Goal: Task Accomplishment & Management: Complete application form

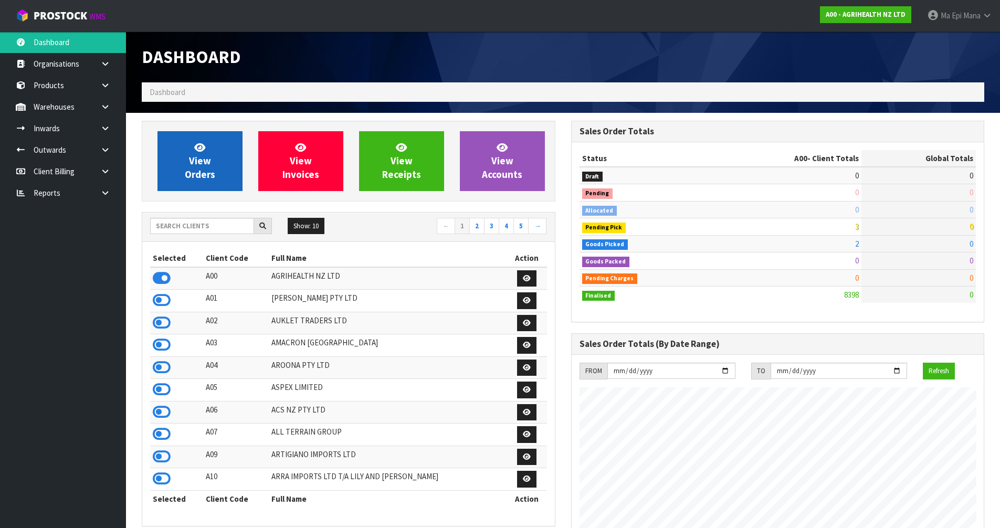
scroll to position [796, 429]
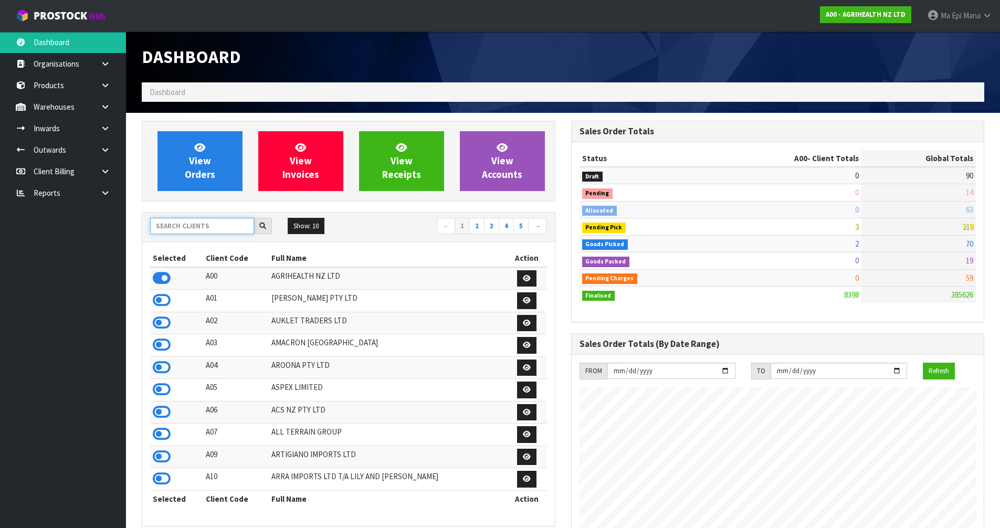
click at [209, 229] on input "text" at bounding box center [202, 226] width 104 height 16
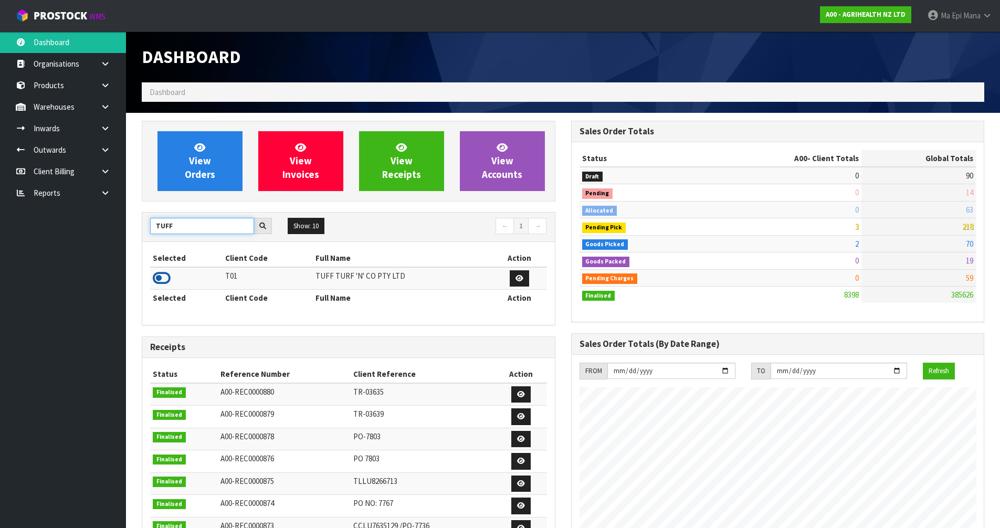
type input "TUFF"
click at [164, 277] on icon at bounding box center [162, 278] width 18 height 16
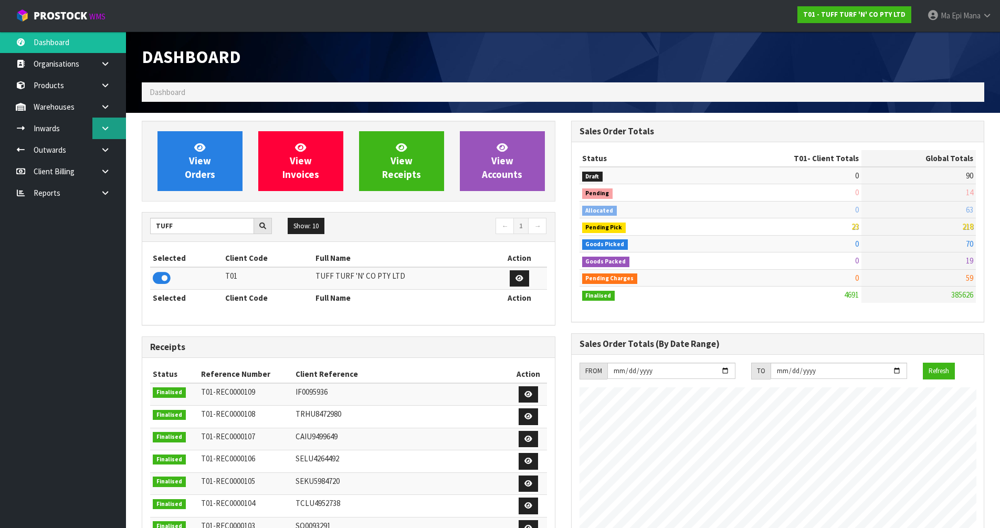
click at [110, 131] on link at bounding box center [109, 129] width 34 height 22
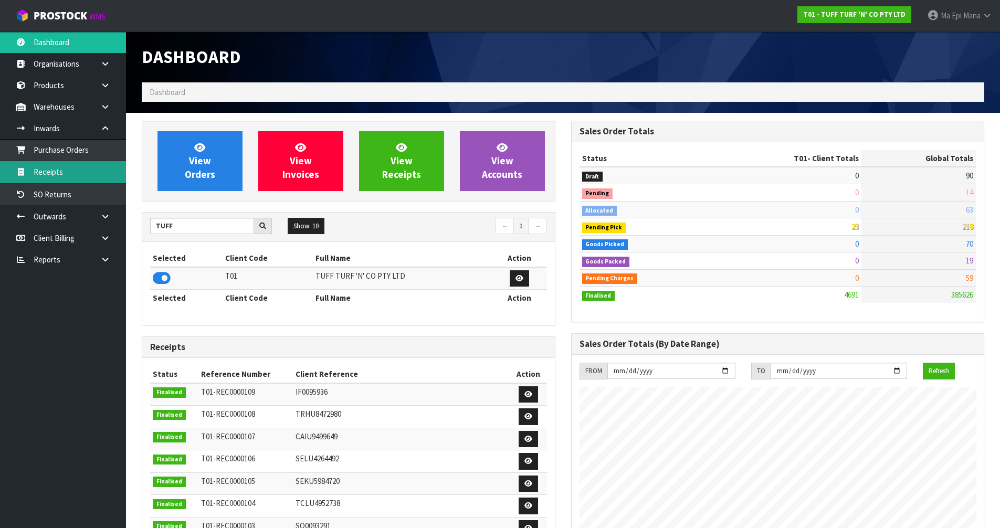
click at [97, 174] on link "Receipts" at bounding box center [63, 172] width 126 height 22
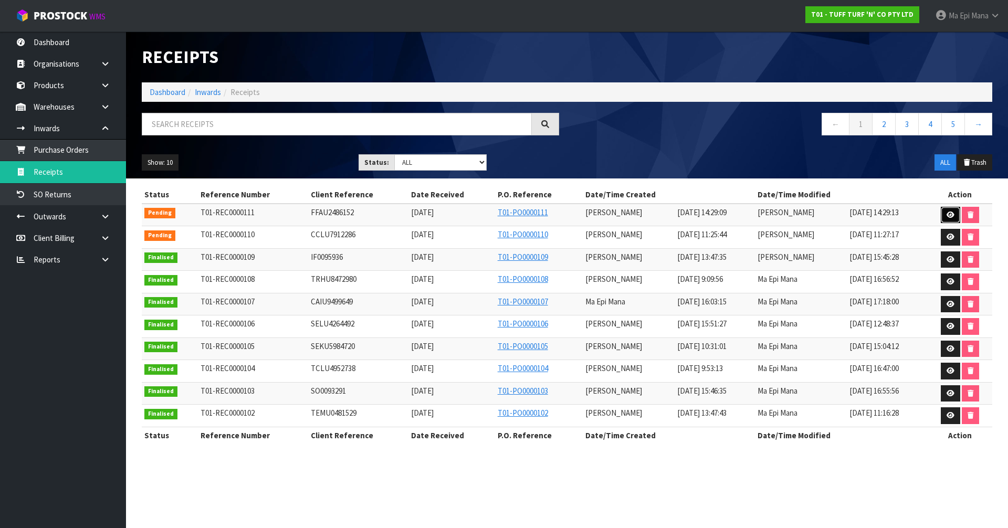
click at [949, 214] on icon at bounding box center [951, 215] width 8 height 7
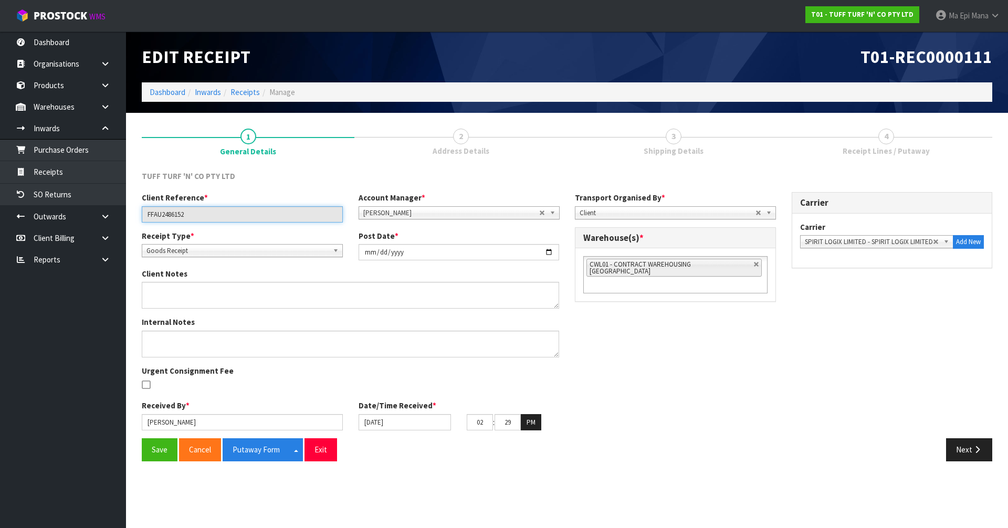
click at [162, 215] on input "FFAU2486152" at bounding box center [242, 214] width 201 height 16
click at [827, 321] on div "Client Reference * FFAU2486152 Account Manager * [PERSON_NAME] [PERSON_NAME] [P…" at bounding box center [567, 315] width 867 height 246
click at [977, 457] on button "Next" at bounding box center [969, 450] width 46 height 23
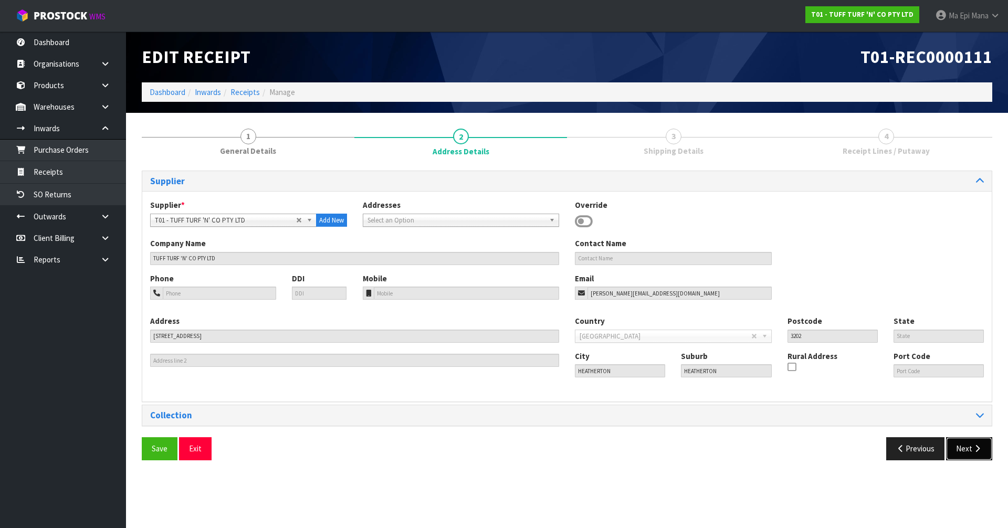
click at [978, 457] on button "Next" at bounding box center [969, 448] width 46 height 23
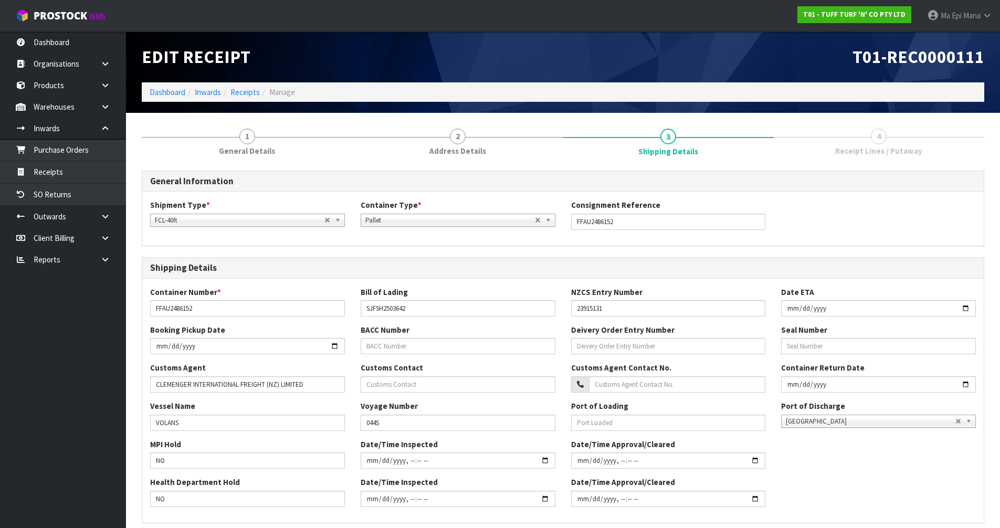
scroll to position [204, 0]
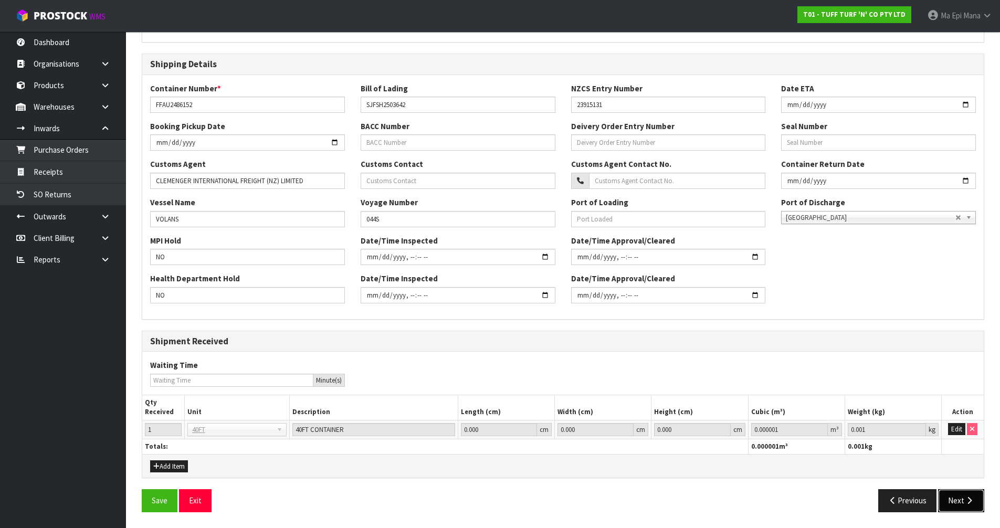
click at [961, 497] on button "Next" at bounding box center [962, 500] width 46 height 23
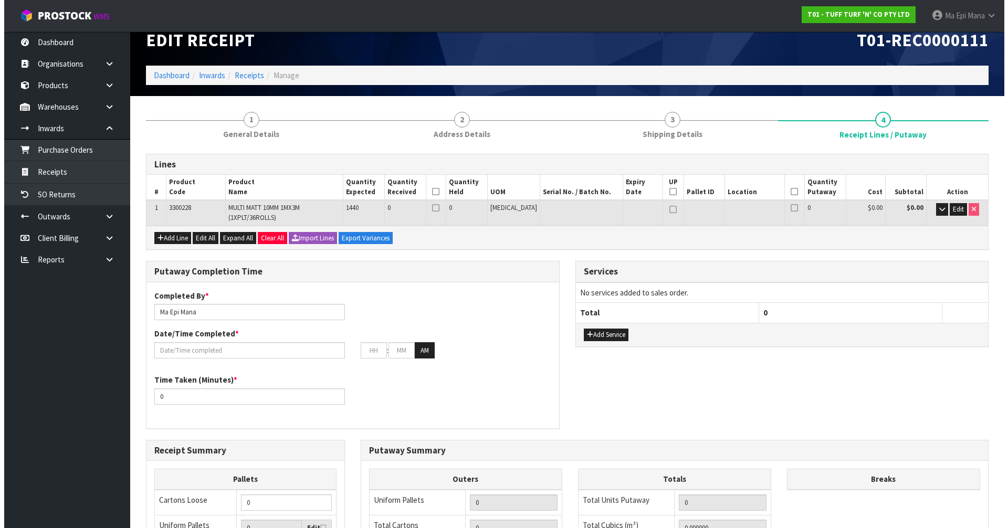
scroll to position [14, 0]
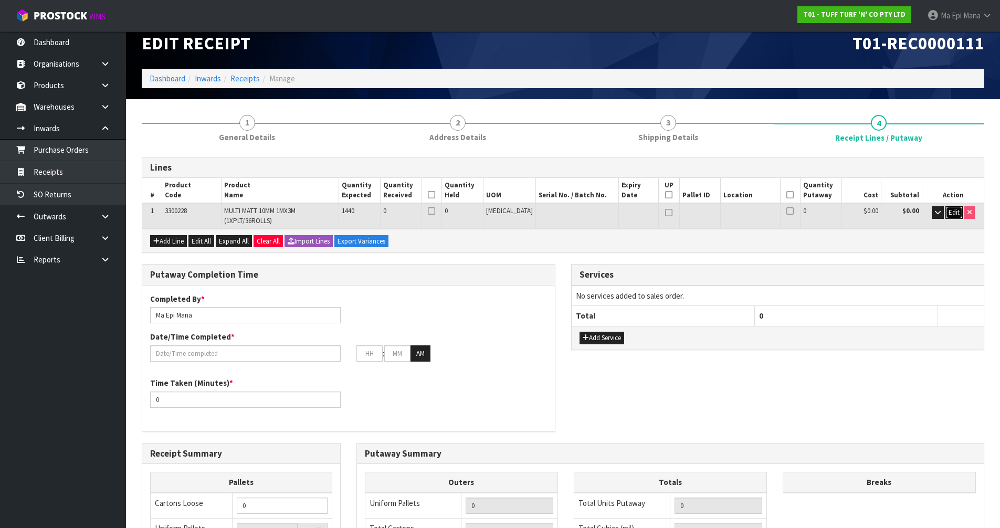
click at [956, 216] on span "Edit" at bounding box center [954, 212] width 11 height 9
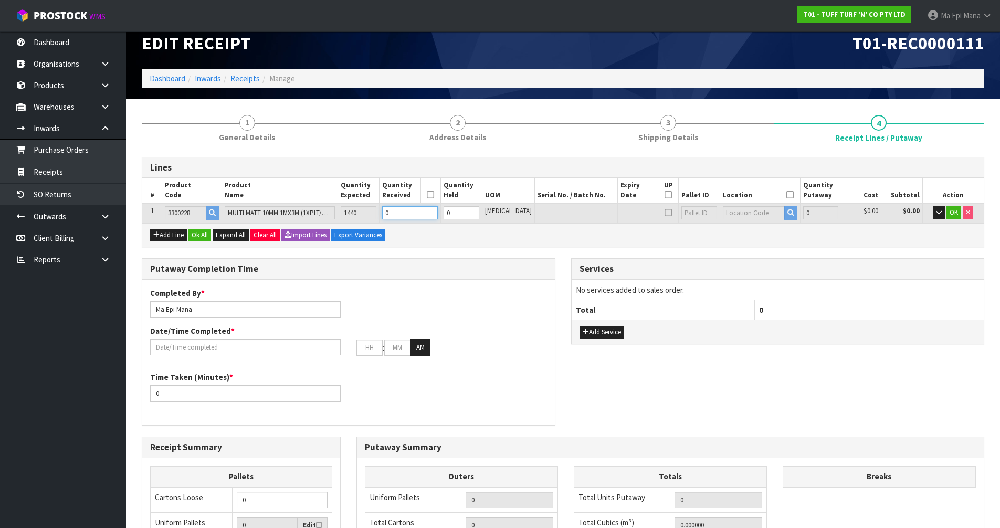
click at [430, 212] on input "0" at bounding box center [410, 212] width 56 height 13
type input "0.024265"
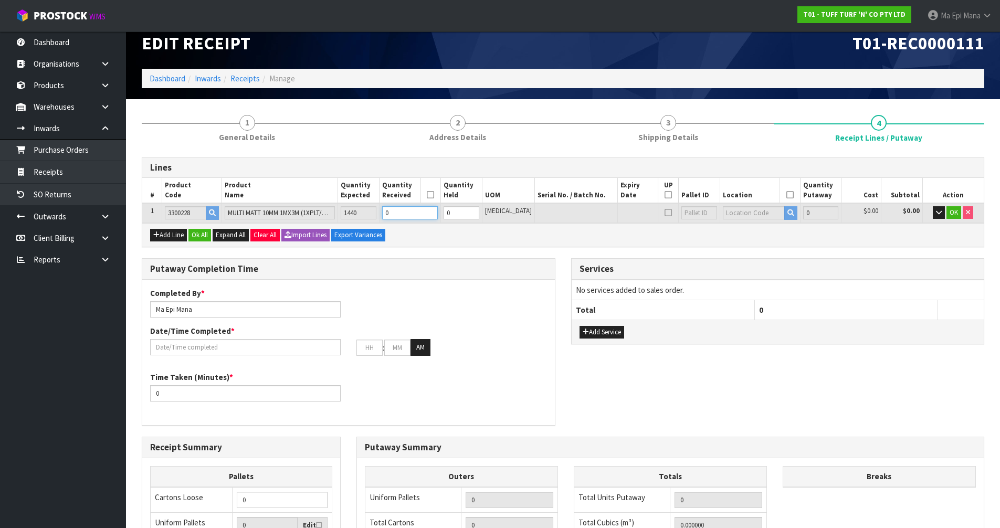
type input "6"
type input "1"
type input "0.33971"
type input "84"
type input "14"
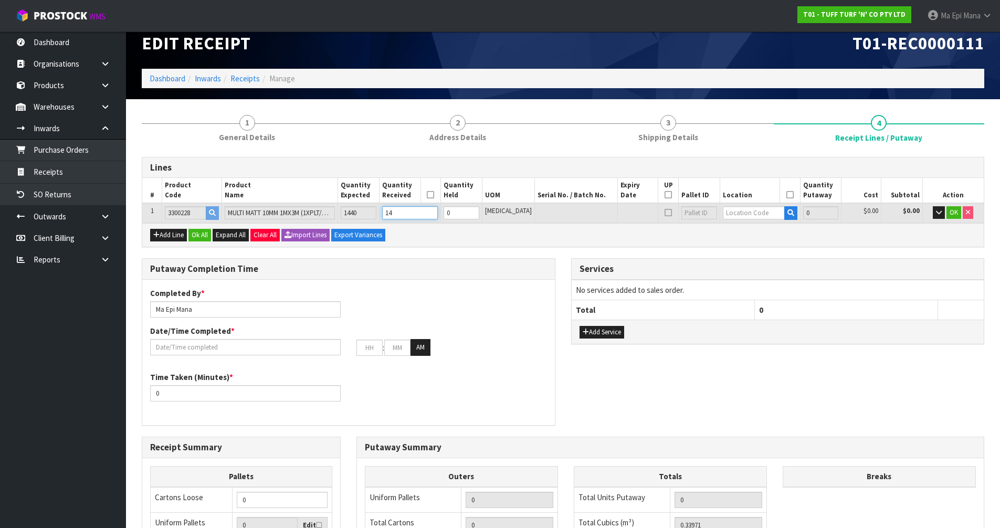
type input "5.808"
type input "948"
type input "144"
type input "58.08"
type input "9480"
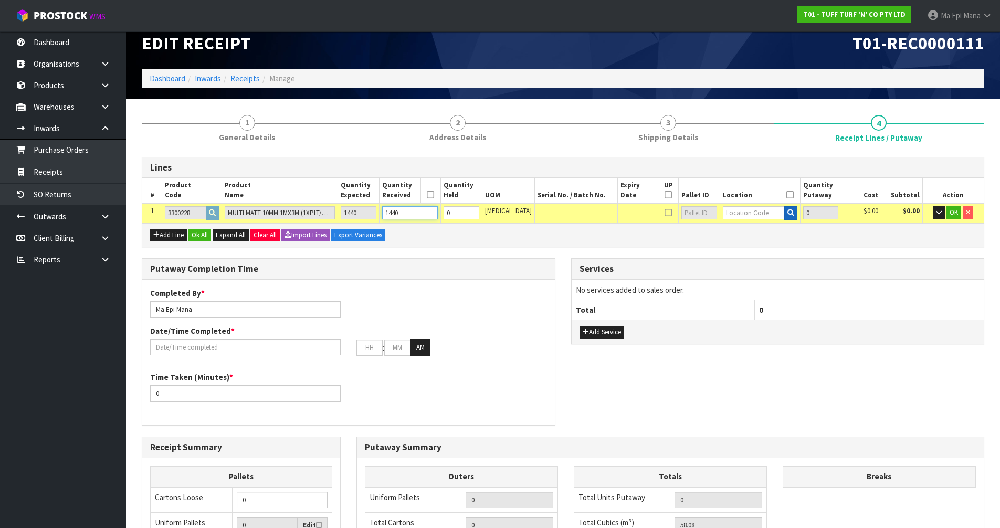
type input "1440"
click at [788, 214] on icon "button" at bounding box center [791, 213] width 7 height 7
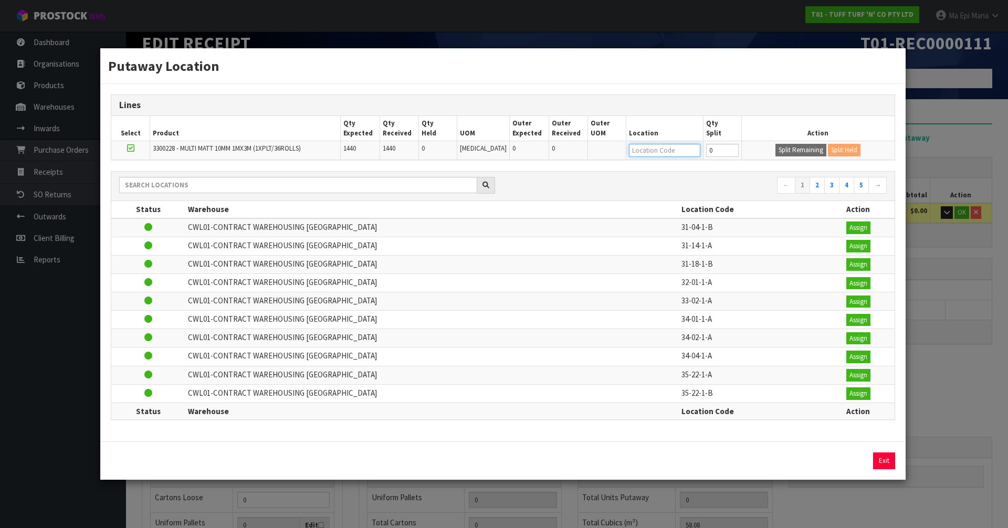
click at [661, 148] on input "text" at bounding box center [664, 150] width 71 height 13
type input "37-21-3-a"
type input "1440"
type input "37-21-3-A"
type input "1440"
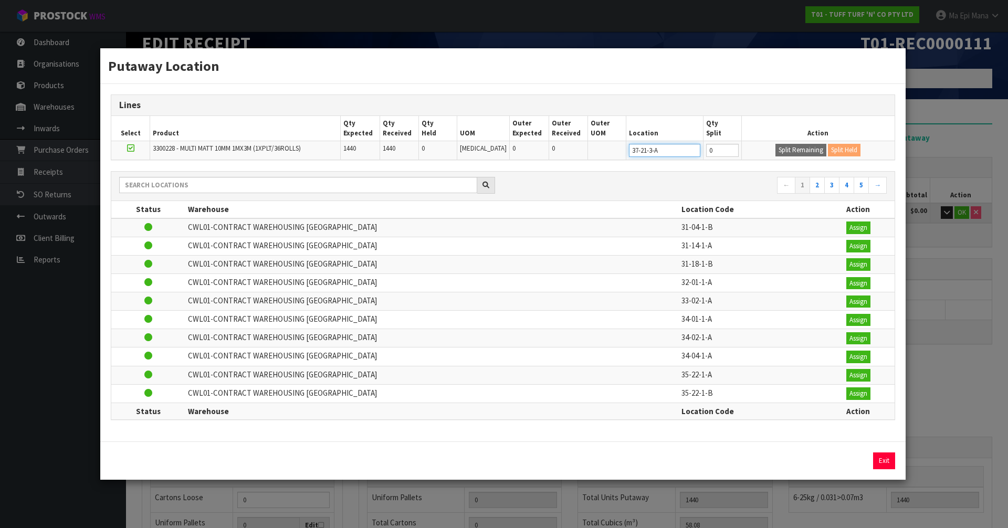
type input "37-21-3-A"
type input "72"
click at [776, 144] on button "Split Remaining" at bounding box center [801, 150] width 51 height 13
type input "72"
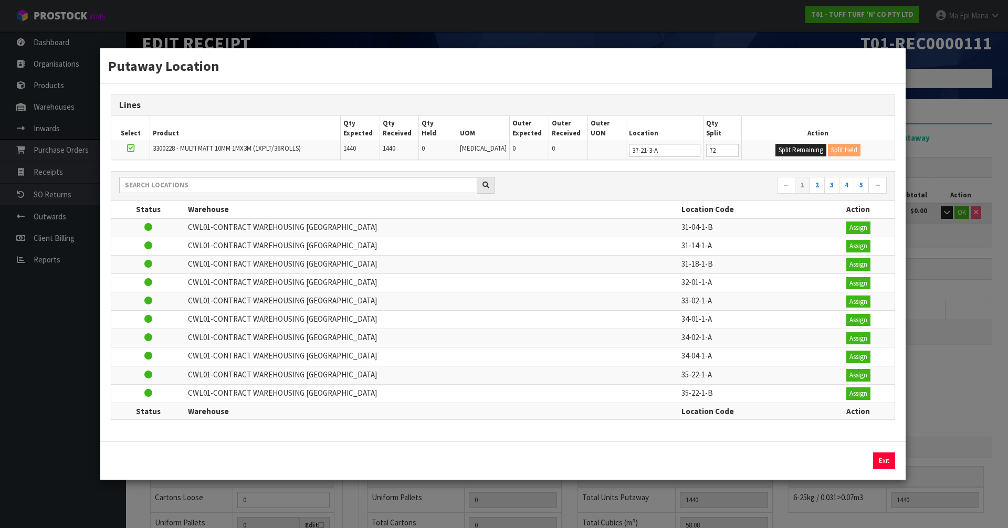
type input "72"
type input "0"
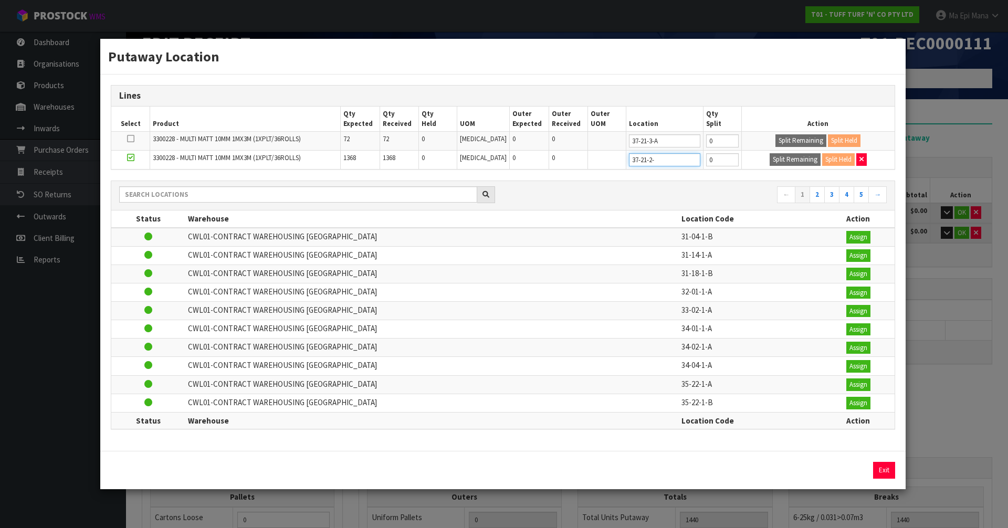
type input "37-21-2-a"
type input "37-21-2-A"
type input "72"
click at [770, 153] on button "Split Remaining" at bounding box center [795, 159] width 51 height 13
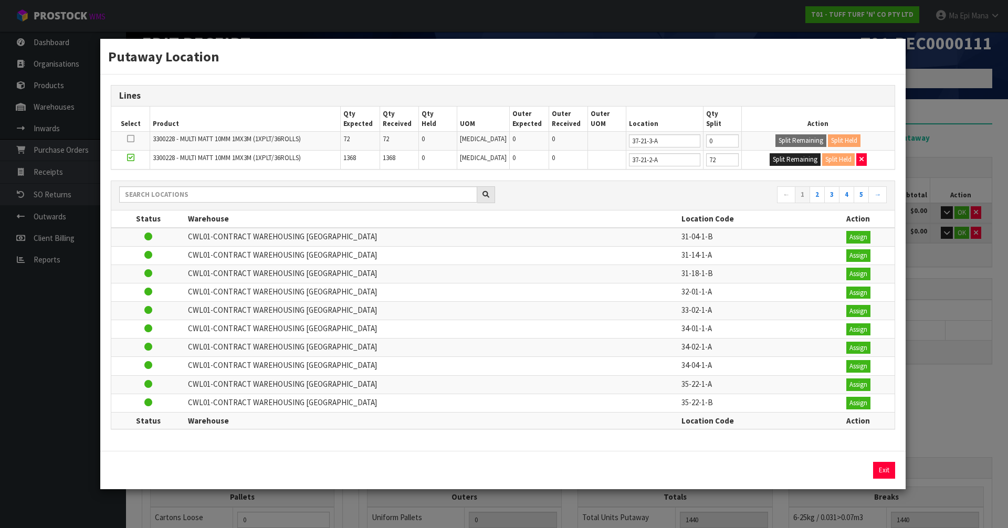
type input "72"
type input "0"
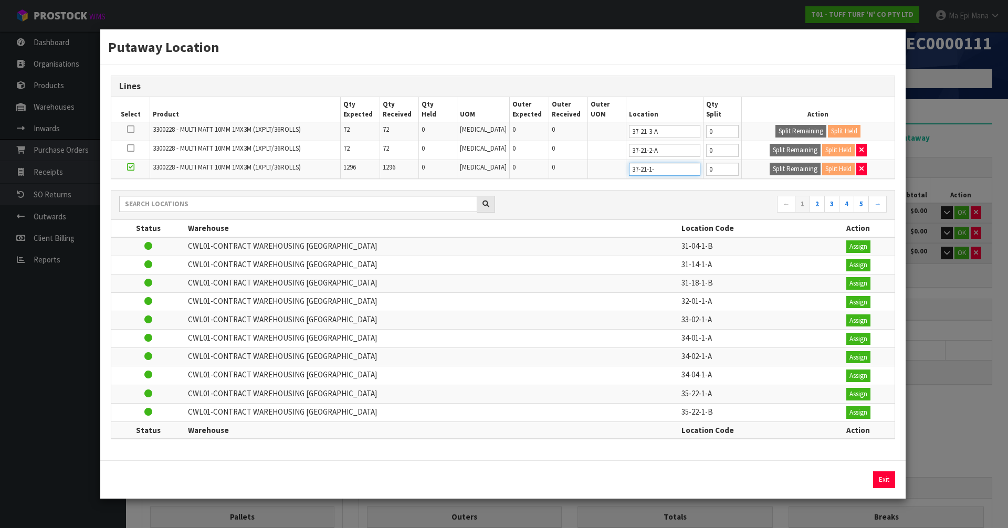
type input "37-21-1-a"
type input "37-21-1-A"
type input "144"
click at [770, 163] on button "Split Remaining" at bounding box center [795, 169] width 51 height 13
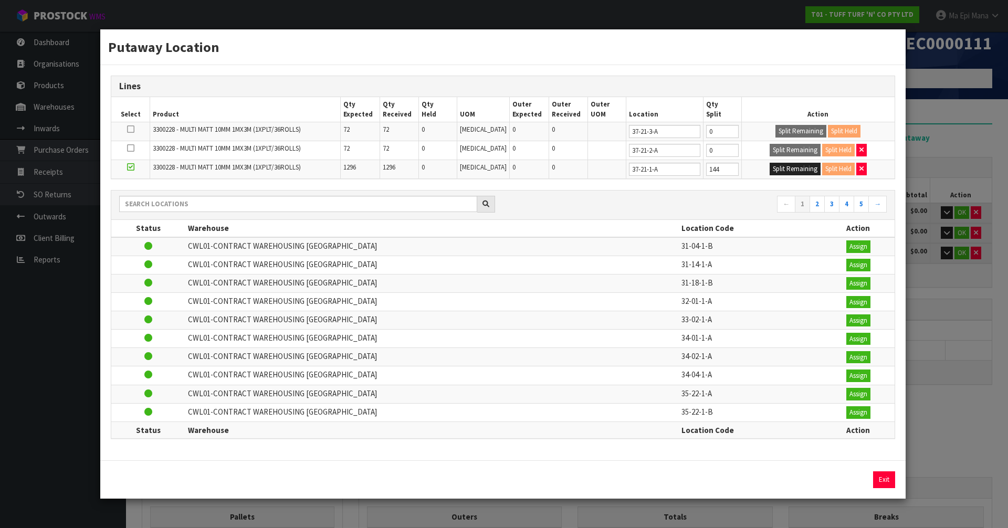
type input "144"
type input "0"
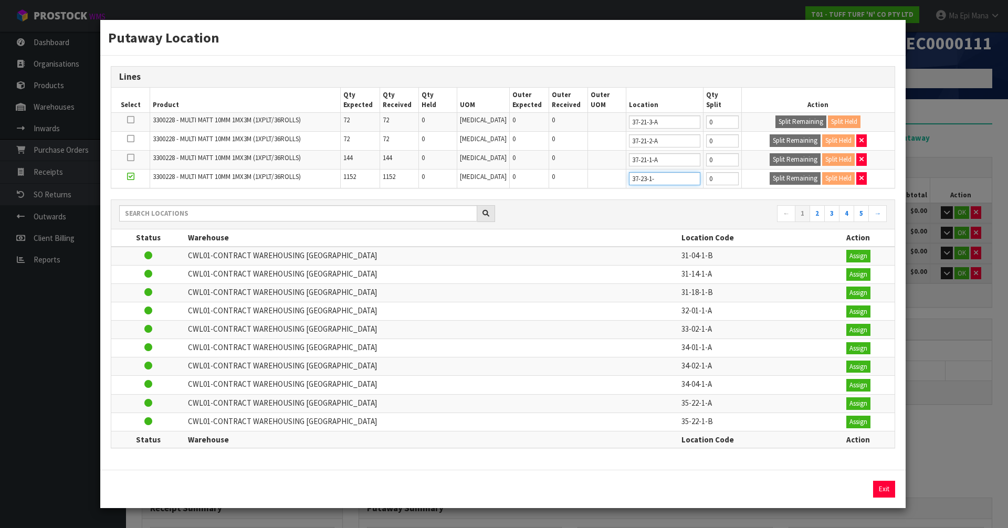
type input "37-23-1-a"
type input "37-23-1-A"
type input "144"
click at [770, 172] on button "Split Remaining" at bounding box center [795, 178] width 51 height 13
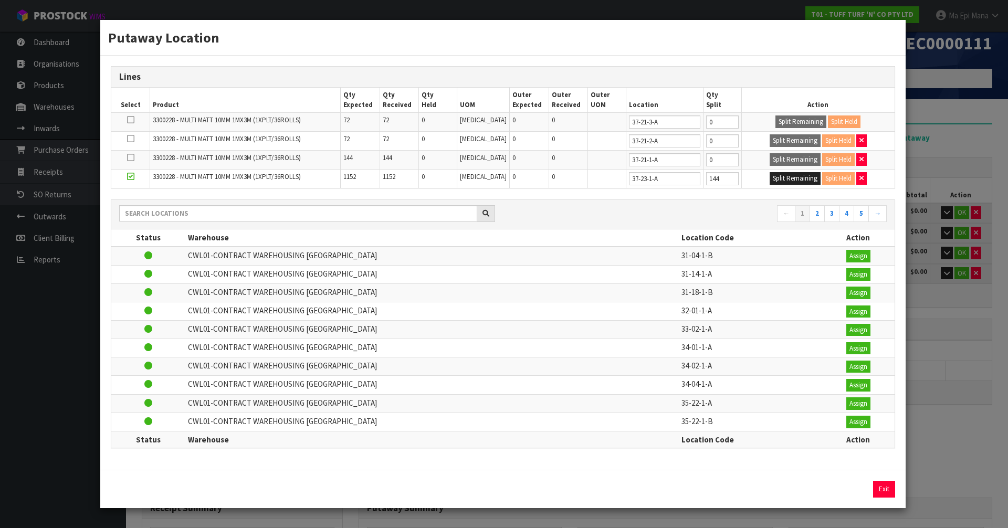
type input "144"
type input "0"
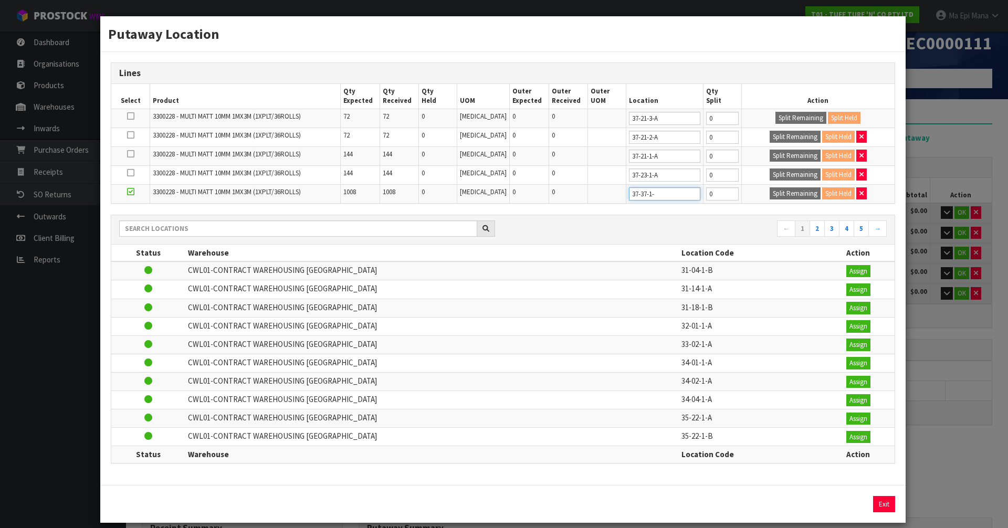
type input "37-37-1-a"
type input "37-37-1-A"
type input "144"
click at [770, 187] on button "Split Remaining" at bounding box center [795, 193] width 51 height 13
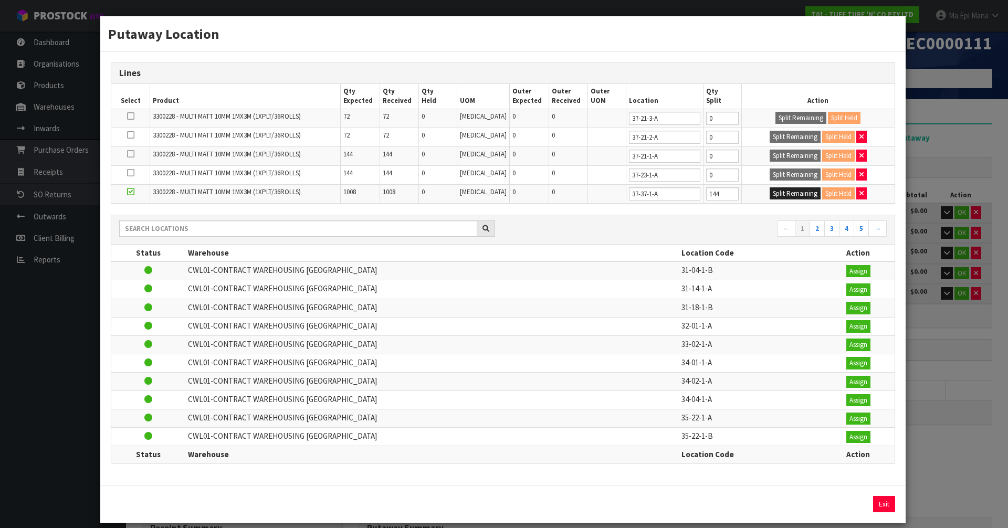
type input "144"
type input "0"
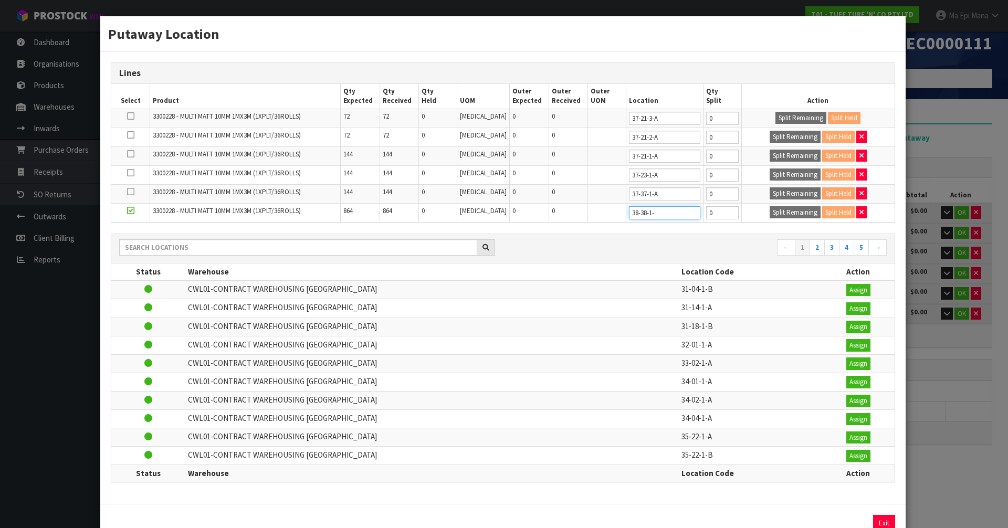
type input "38-38-1-b"
type input "38-38-1-B"
type input "144"
click at [770, 206] on button "Split Remaining" at bounding box center [795, 212] width 51 height 13
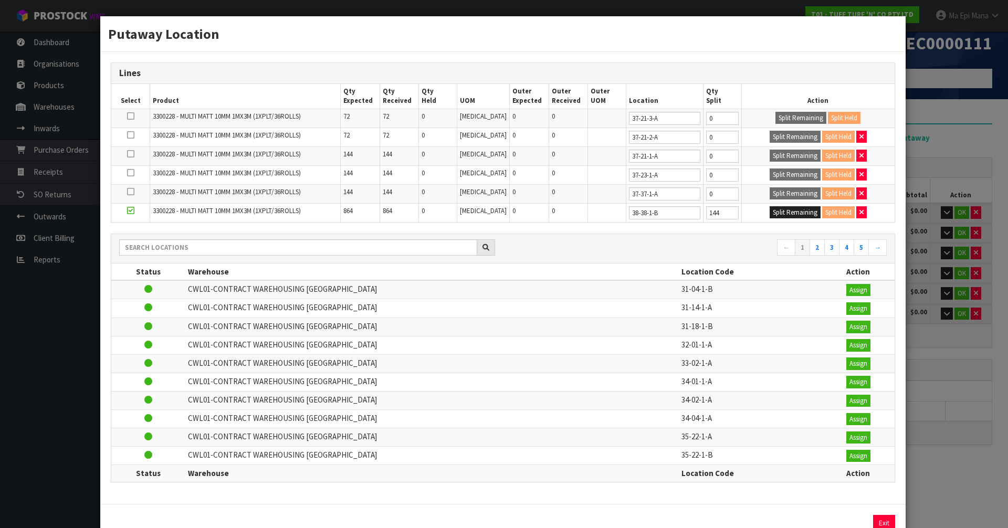
type input "144"
type input "0"
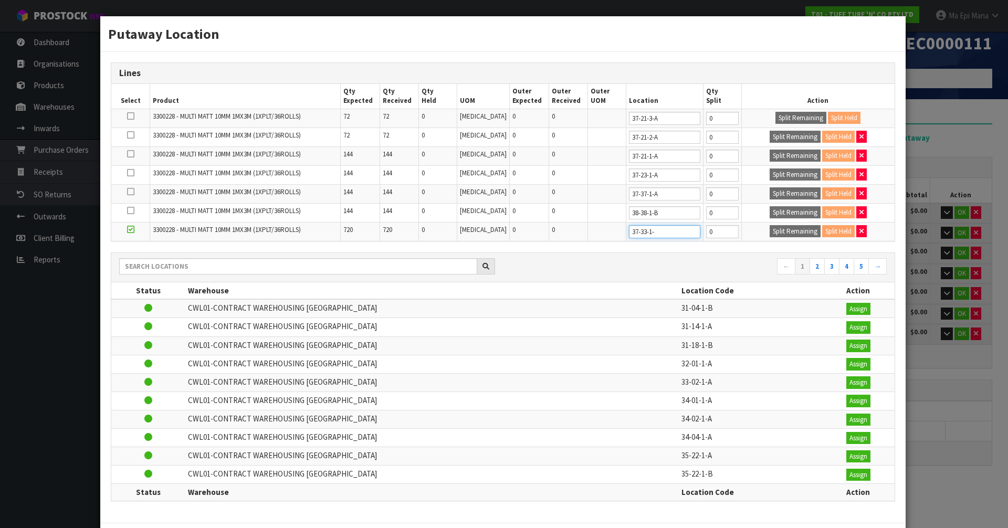
type input "37-33-1-b"
type input "37-33-1-B"
type input "144"
click at [770, 225] on button "Split Remaining" at bounding box center [795, 231] width 51 height 13
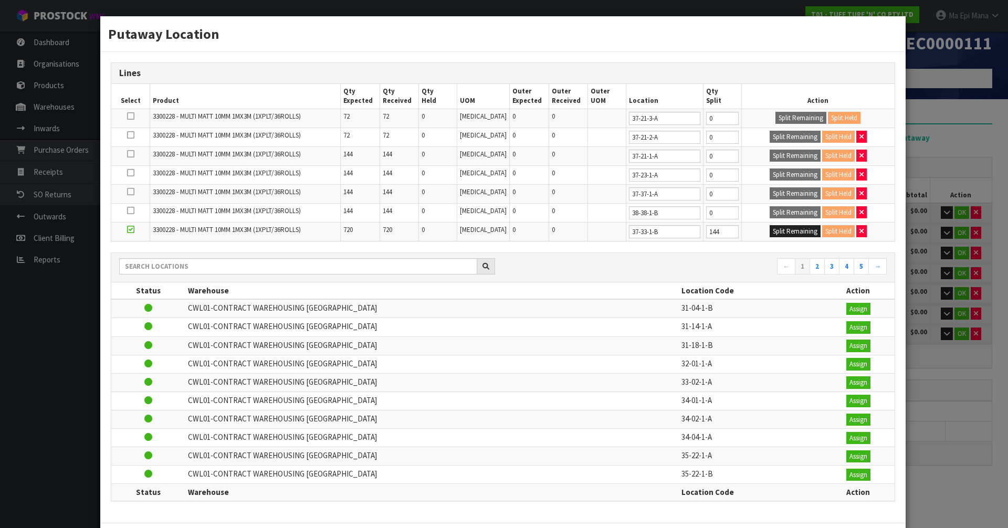
type input "144"
type input "0"
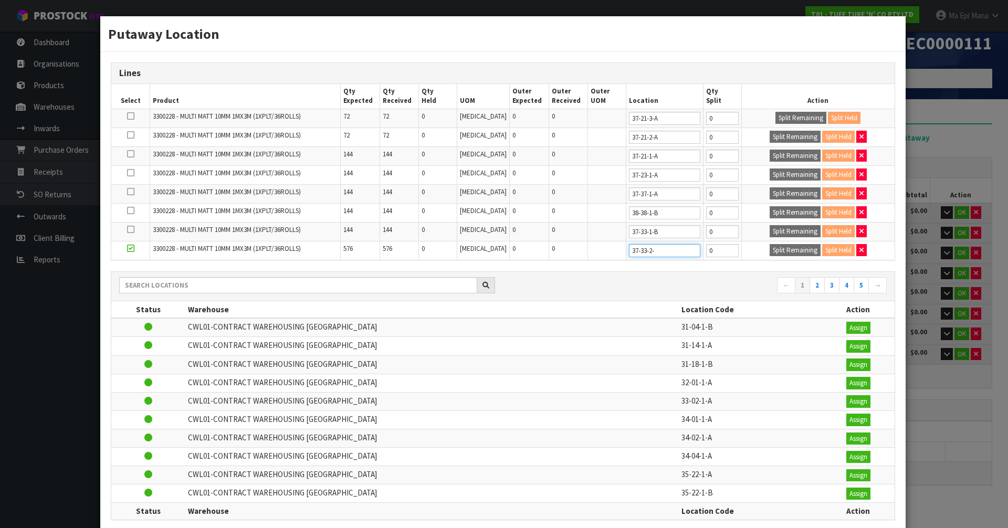
type input "37-33-2-b"
type input "37-33-2-B"
type input "72"
click at [770, 244] on button "Split Remaining" at bounding box center [795, 250] width 51 height 13
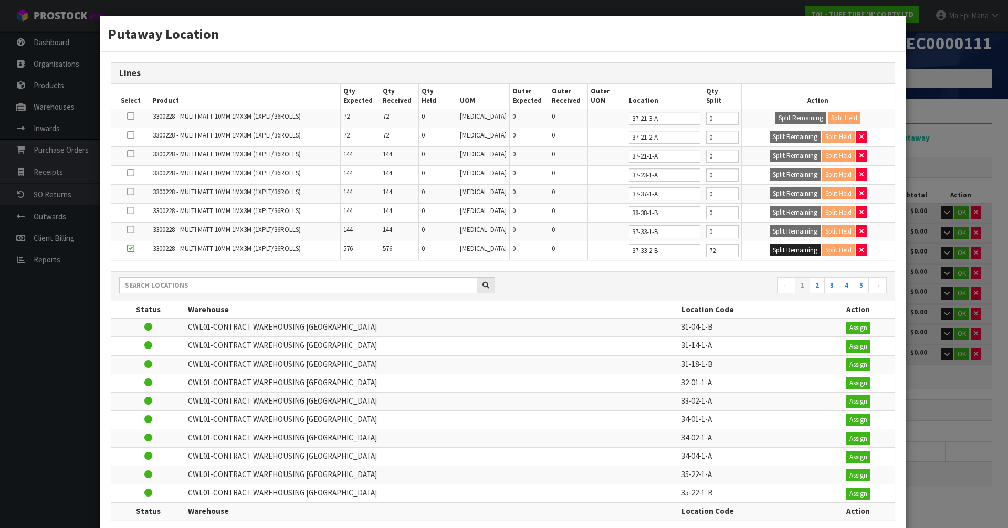
type input "72"
type input "0"
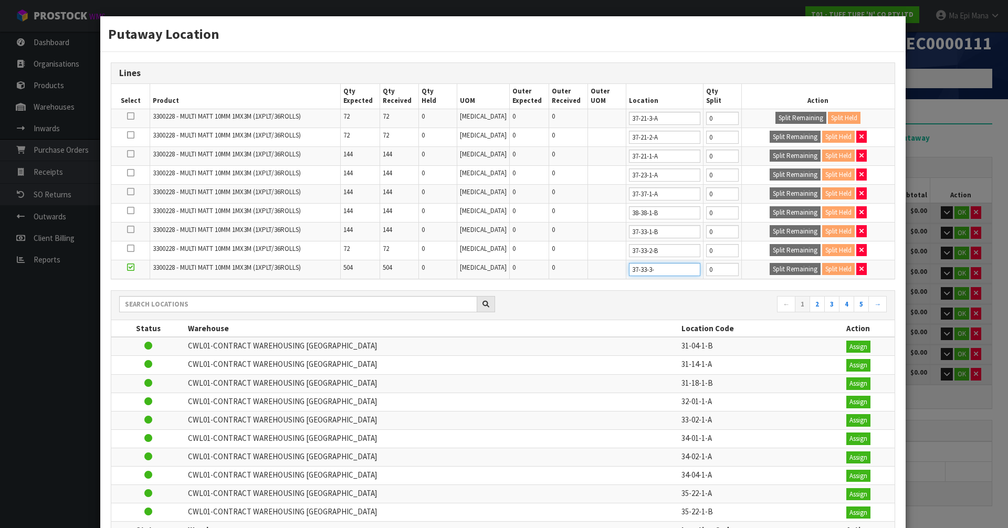
type input "37-33-3-b"
type input "37-33-3-B"
type input "144"
click at [770, 263] on button "Split Remaining" at bounding box center [795, 269] width 51 height 13
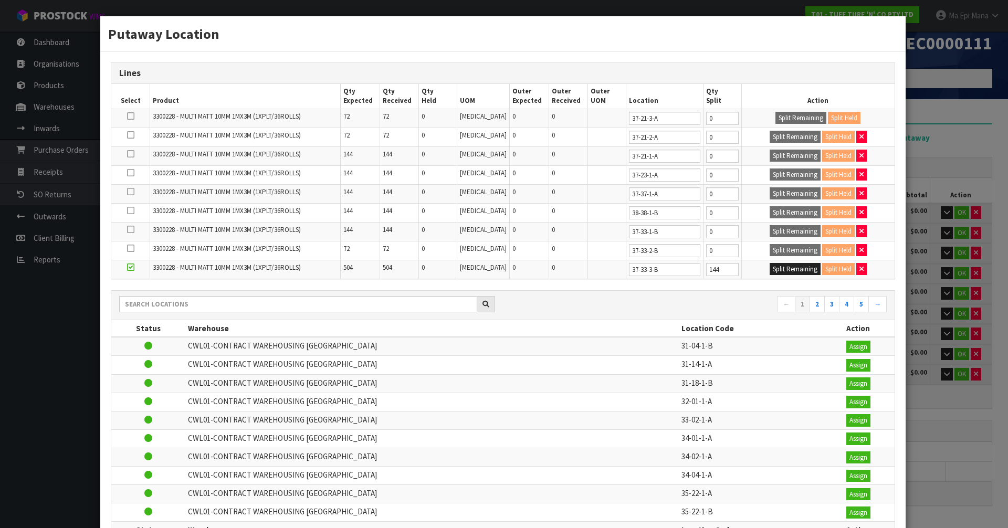
type input "144"
type input "0"
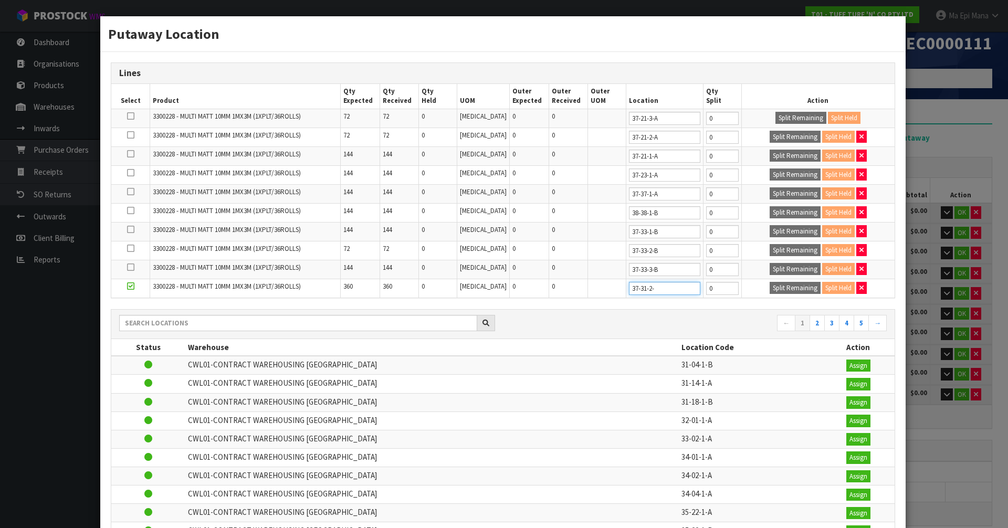
type input "37-31-2-b"
type input "37-31-2-B"
type input "72"
click at [770, 282] on button "Split Remaining" at bounding box center [795, 288] width 51 height 13
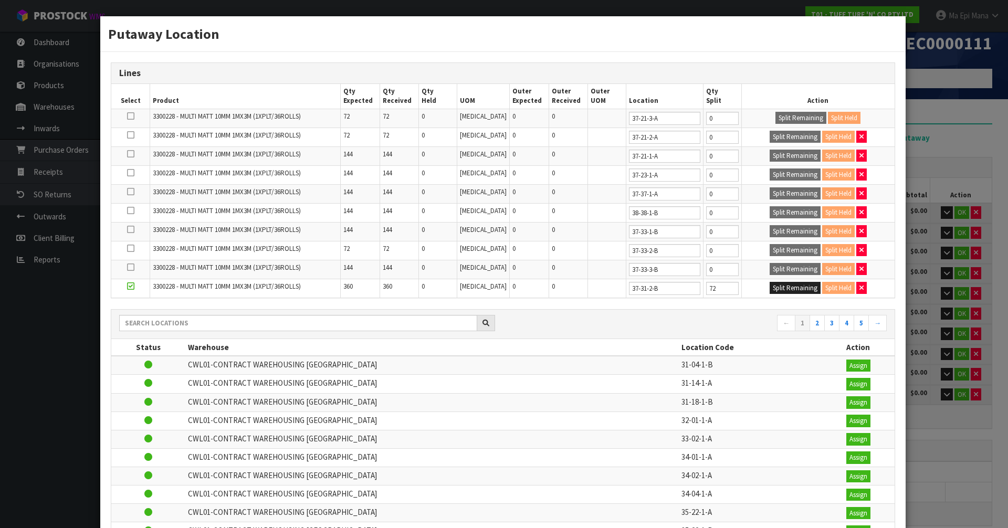
type input "72"
type input "0"
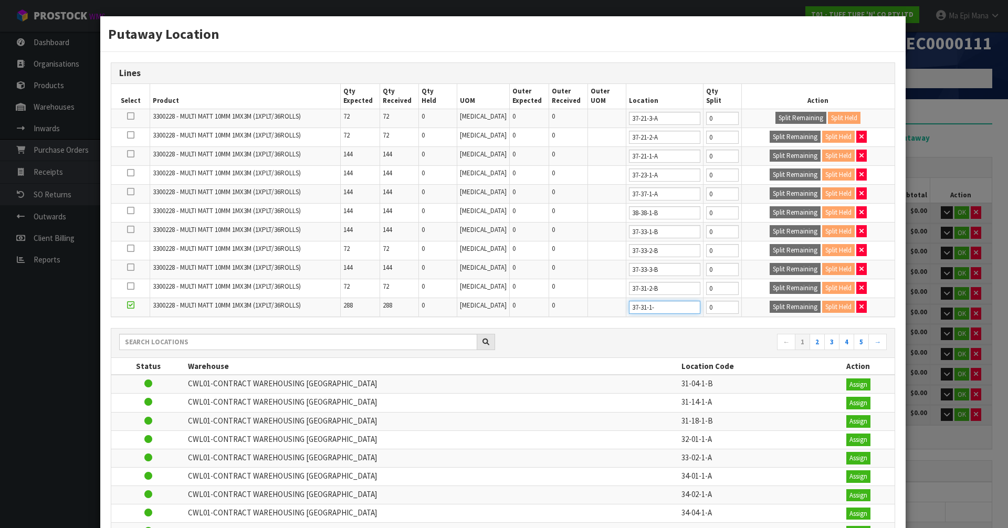
type input "37-31-1-b"
type input "37-31-1-B"
type input "144"
click at [770, 301] on button "Split Remaining" at bounding box center [795, 307] width 51 height 13
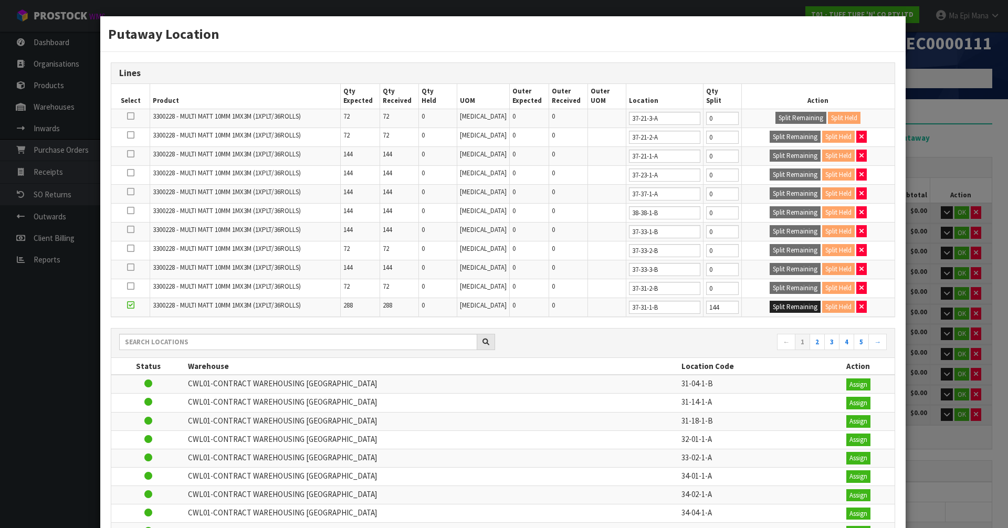
type input "144"
type input "0"
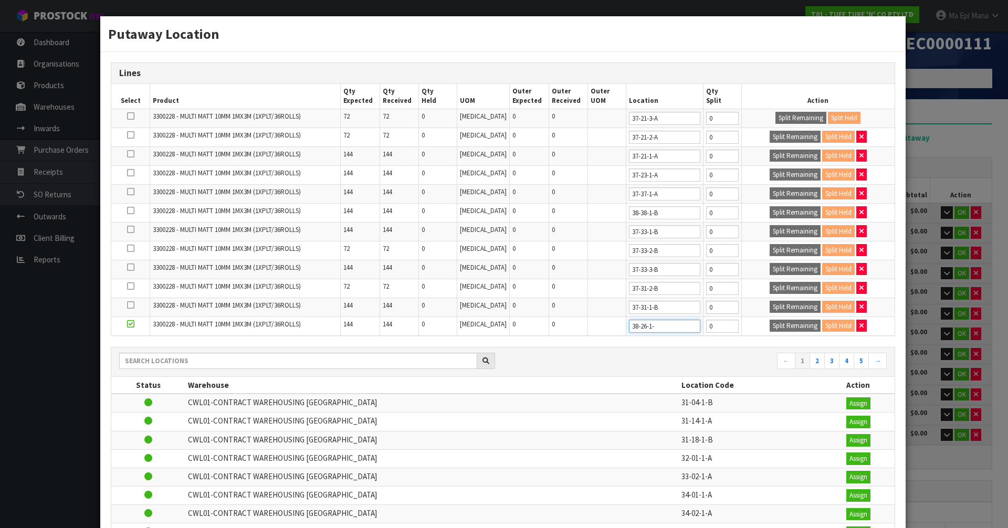
type input "38-26-1-a"
type input "38-26-1-A"
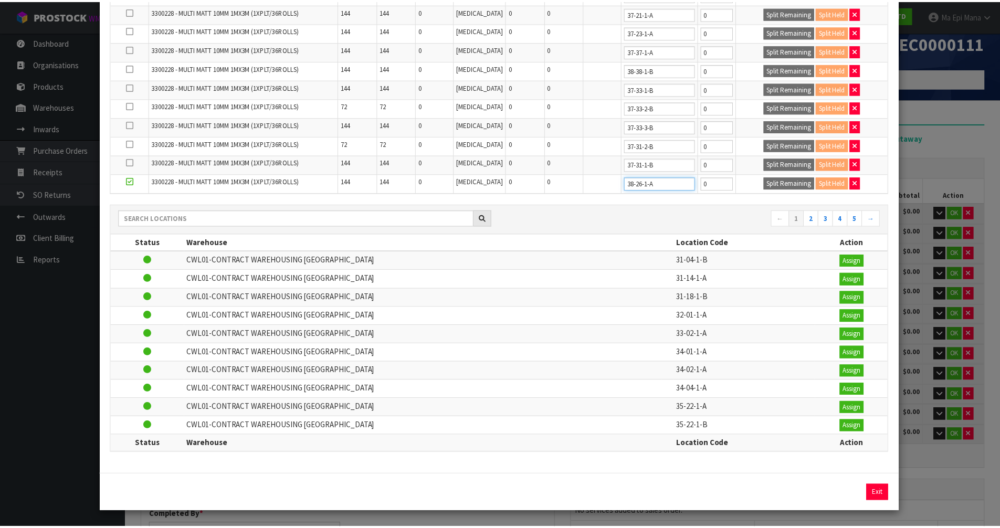
scroll to position [143, 0]
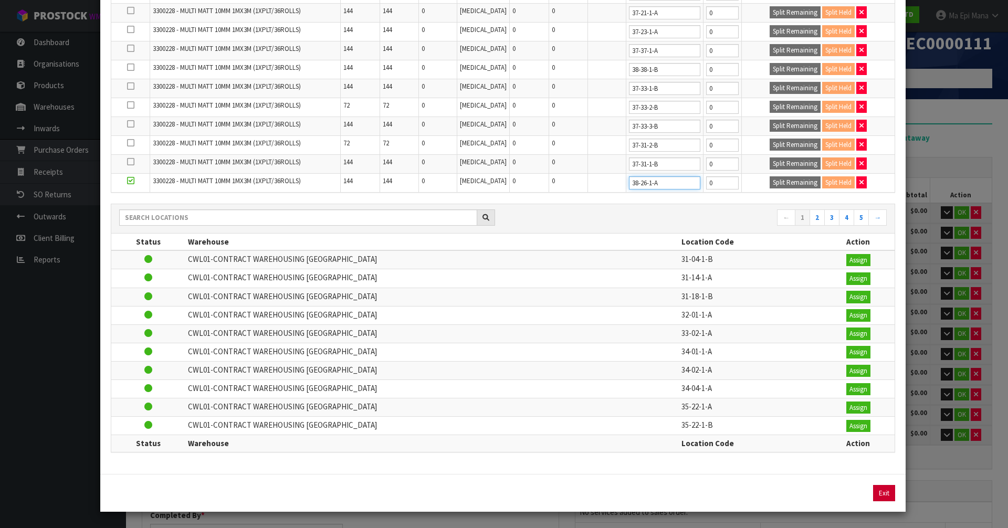
type input "38-26-1-A"
click at [873, 495] on button "Exit" at bounding box center [884, 493] width 22 height 17
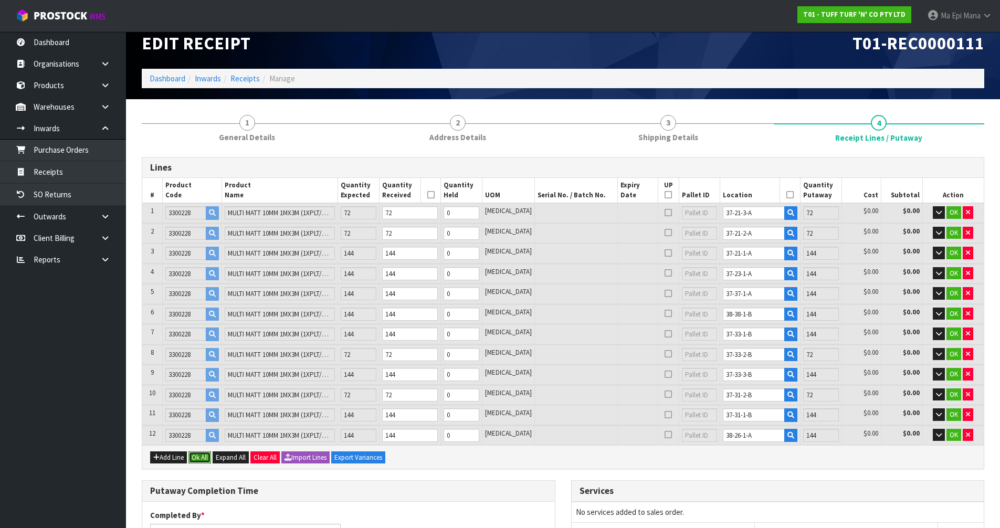
click at [198, 459] on button "Ok All" at bounding box center [200, 458] width 23 height 13
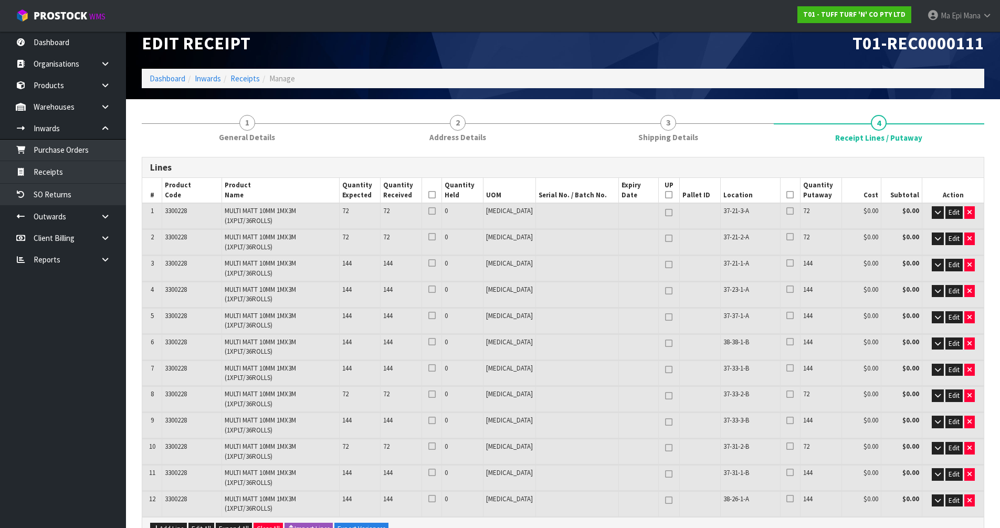
click at [665, 195] on icon at bounding box center [668, 195] width 7 height 1
type input "40"
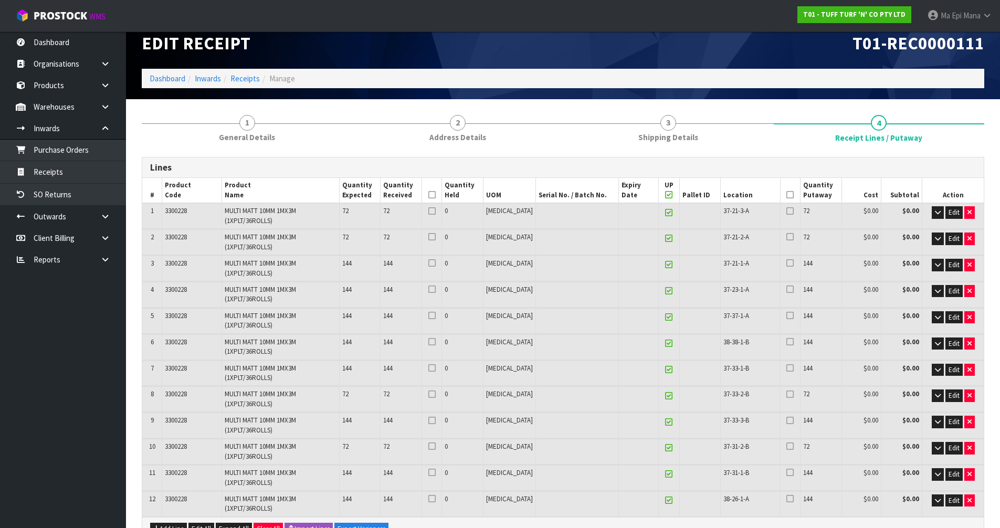
click at [436, 195] on icon at bounding box center [432, 195] width 7 height 1
click at [787, 195] on icon at bounding box center [790, 195] width 7 height 1
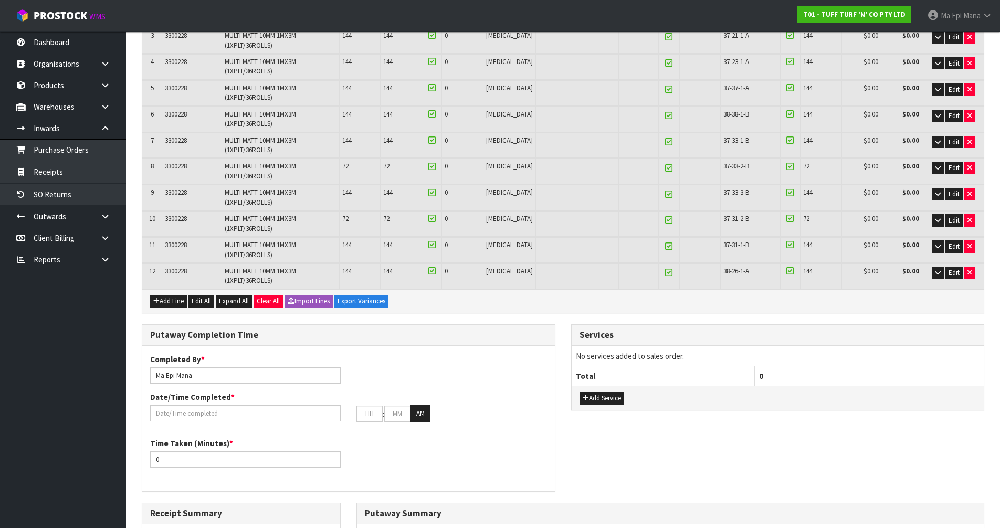
scroll to position [224, 0]
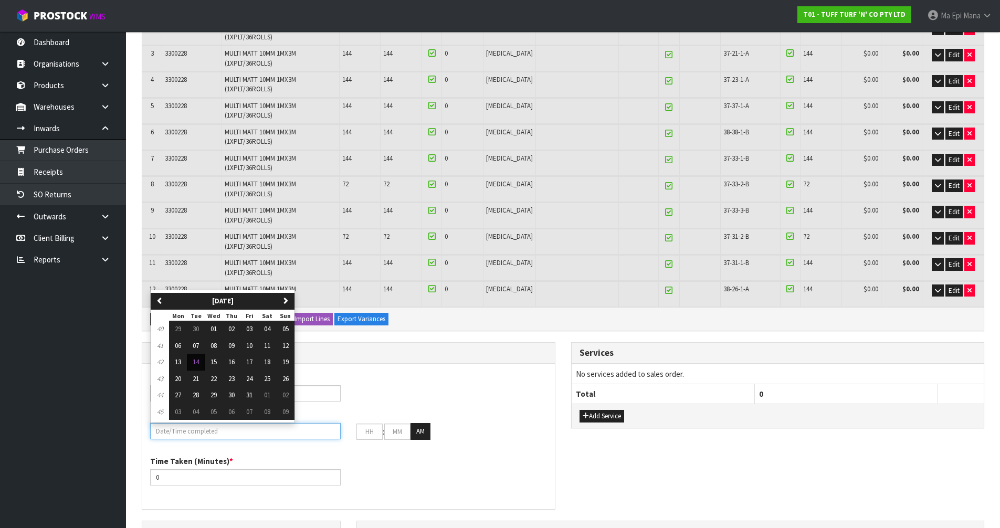
click at [243, 432] on input "text" at bounding box center [245, 431] width 191 height 16
click at [197, 360] on span "14" at bounding box center [196, 362] width 6 height 9
type input "[DATE]"
type input "12"
type input "00"
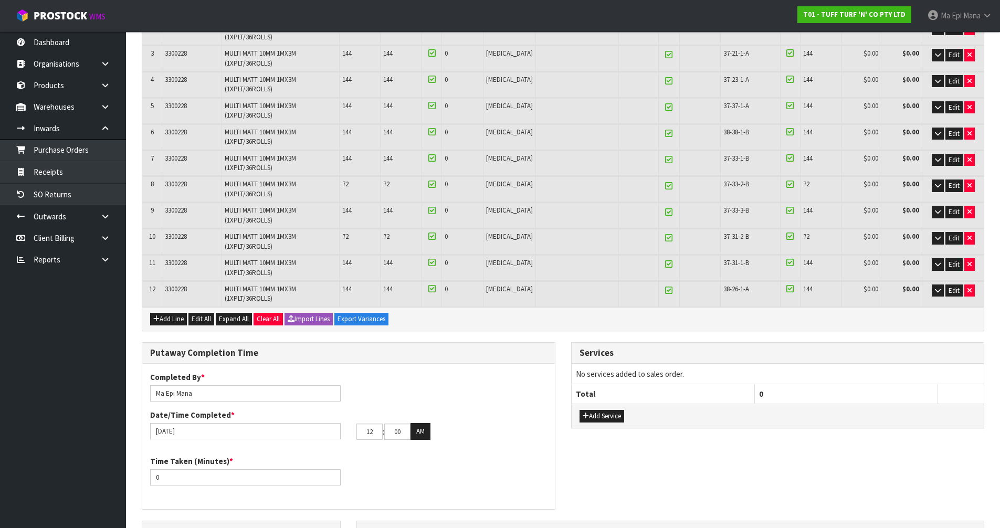
type input "11"
type input "45"
type input "12"
type input "45"
click at [422, 425] on button "AM" at bounding box center [421, 431] width 20 height 17
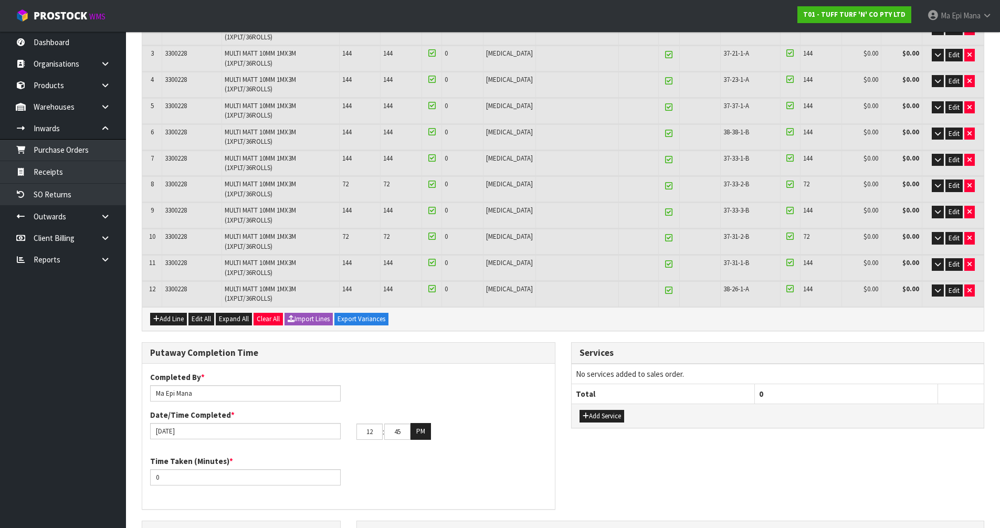
click at [224, 486] on div "Time Taken (Minutes) * 0" at bounding box center [348, 475] width 413 height 38
click at [227, 477] on input "0" at bounding box center [245, 478] width 191 height 16
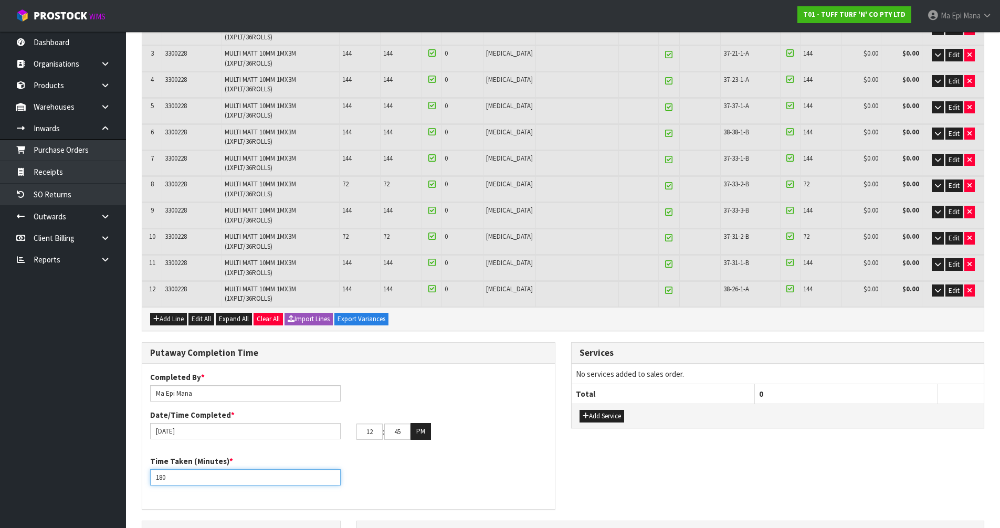
type input "180"
click at [437, 474] on div "Time Taken (Minutes) * 180" at bounding box center [348, 475] width 413 height 38
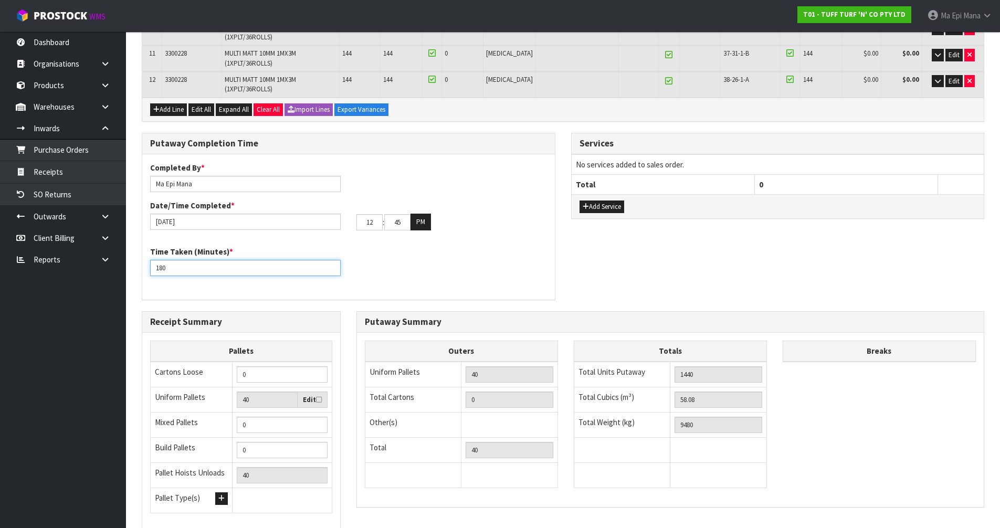
scroll to position [512, 0]
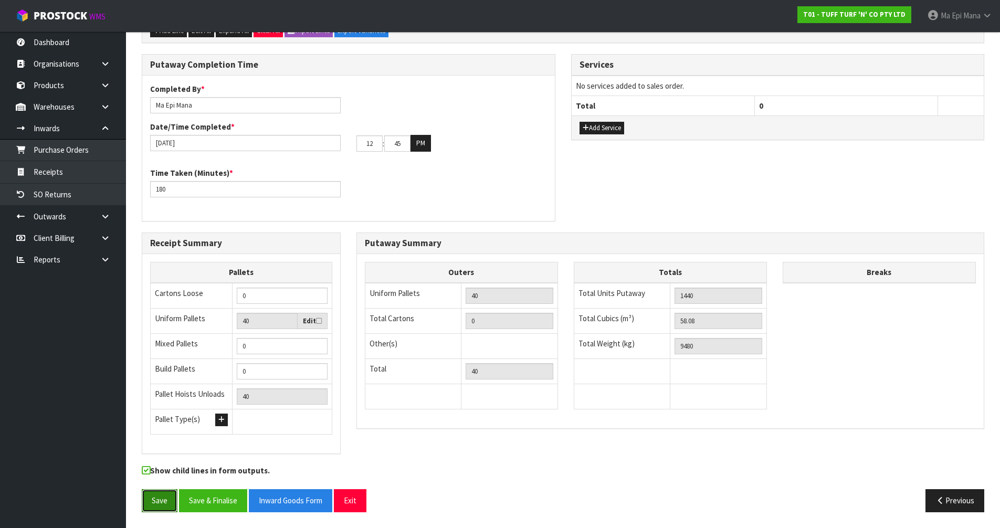
click at [150, 501] on button "Save" at bounding box center [160, 500] width 36 height 23
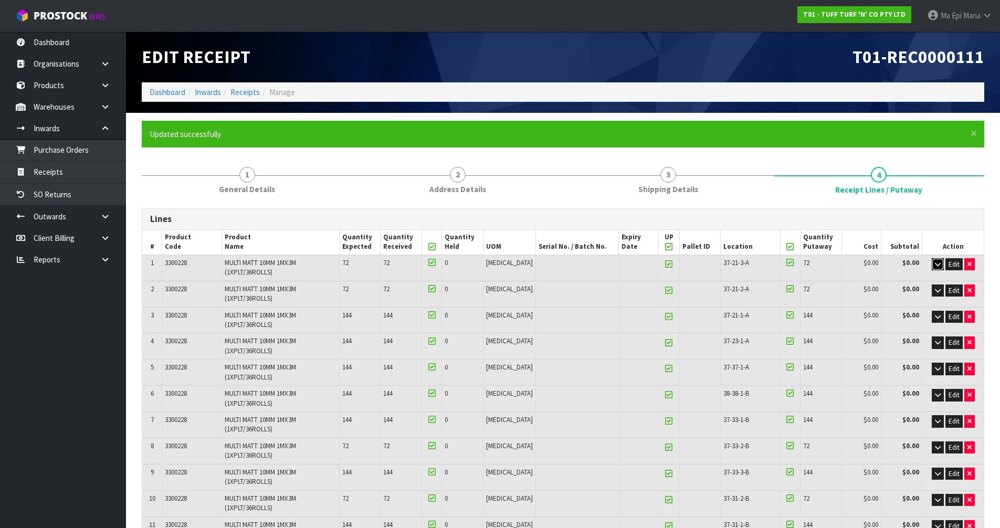
click at [936, 268] on button "button" at bounding box center [938, 264] width 12 height 13
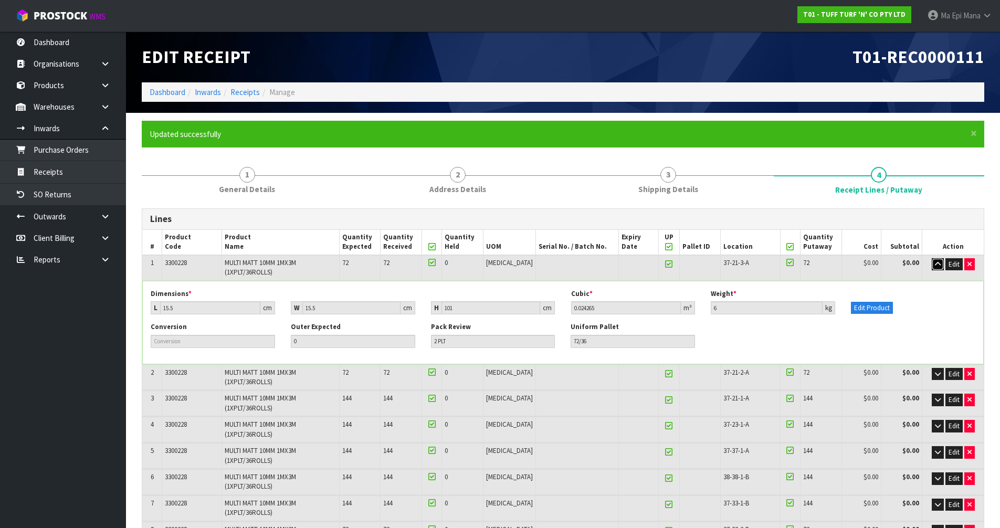
click at [936, 268] on button "button" at bounding box center [938, 264] width 12 height 13
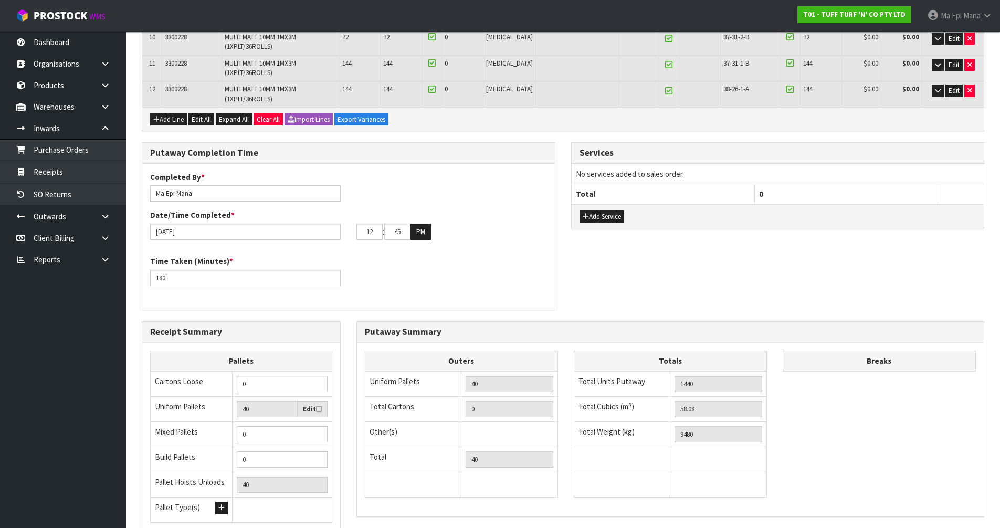
scroll to position [550, 0]
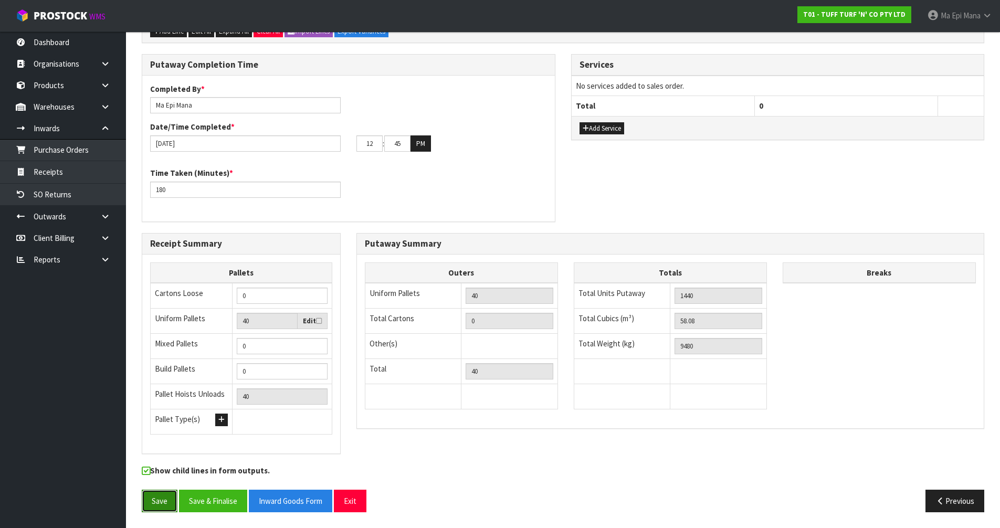
click at [158, 507] on button "Save" at bounding box center [160, 501] width 36 height 23
click at [352, 498] on button "Exit" at bounding box center [350, 501] width 33 height 23
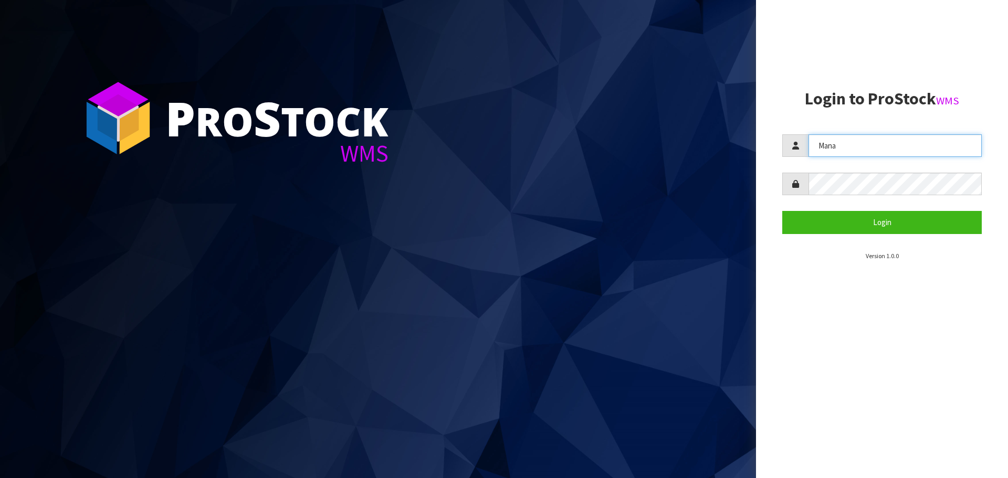
drag, startPoint x: 886, startPoint y: 147, endPoint x: 739, endPoint y: 164, distance: 148.0
click at [739, 164] on div "P ro S tock WMS Login to ProStock WMS Mana Login Version 1.0.0" at bounding box center [504, 239] width 1008 height 478
type input "JAMES"
click at [862, 209] on form "JAMES Login" at bounding box center [883, 183] width 200 height 99
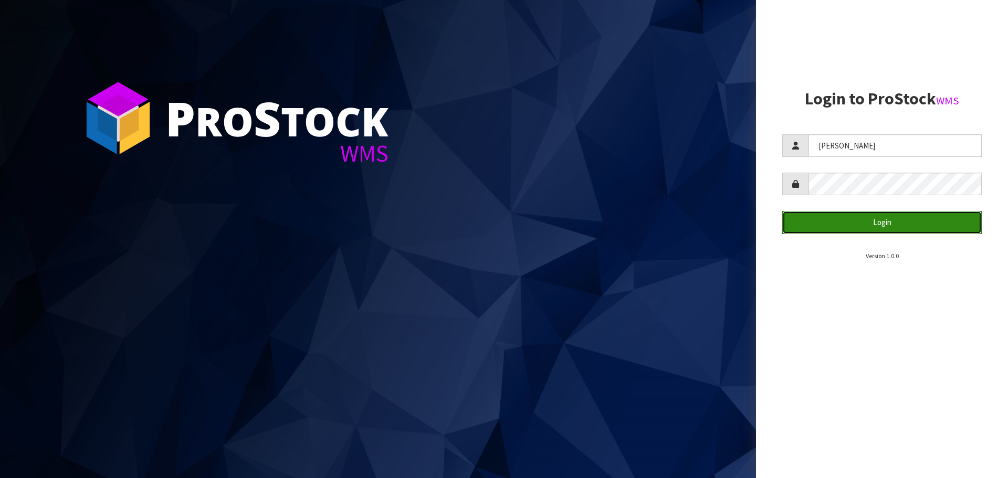
click at [860, 219] on button "Login" at bounding box center [883, 222] width 200 height 23
